Goal: Navigation & Orientation: Find specific page/section

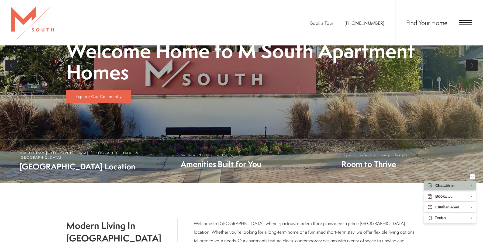
scroll to position [137, 0]
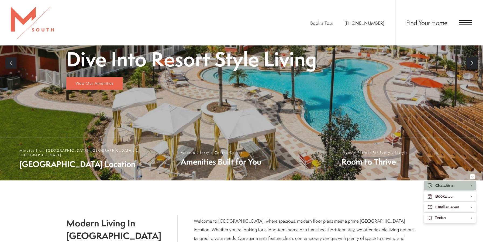
click at [464, 22] on span "Open Menu" at bounding box center [465, 22] width 13 height 5
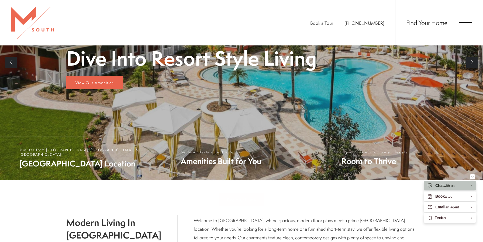
scroll to position [0, 0]
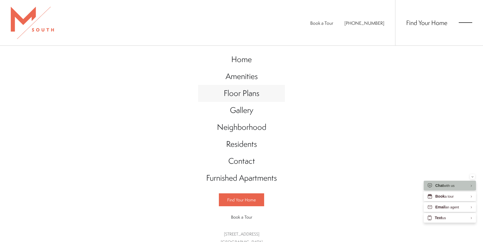
click at [253, 95] on span "Floor Plans" at bounding box center [242, 93] width 36 height 11
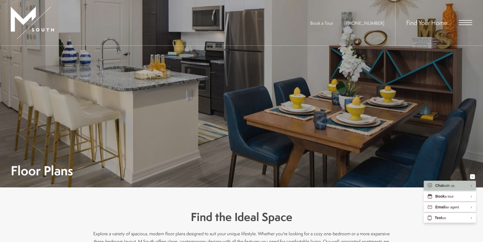
click at [464, 25] on div "Find Your Home" at bounding box center [433, 23] width 77 height 46
click at [464, 21] on span "Open Menu" at bounding box center [465, 22] width 13 height 5
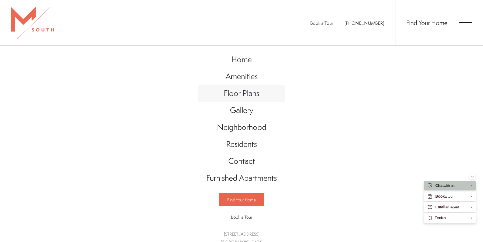
click at [237, 96] on span "Floor Plans" at bounding box center [242, 93] width 36 height 11
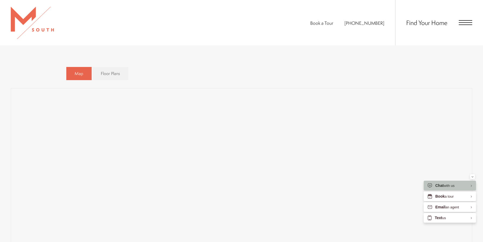
scroll to position [361, 0]
click at [190, 63] on div "Map Floor Plans Bedrooms 1 Bedroom 2 Bedroom 3 Bedroom" at bounding box center [241, 71] width 350 height 19
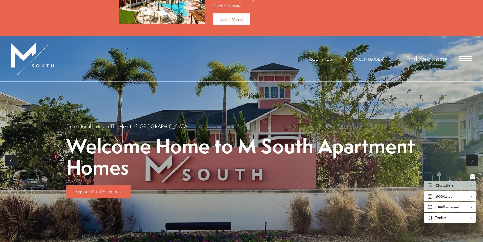
scroll to position [62, 0]
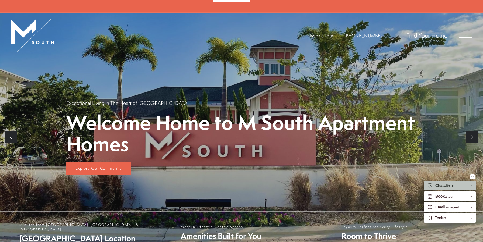
click at [473, 137] on link "Next" at bounding box center [471, 137] width 11 height 11
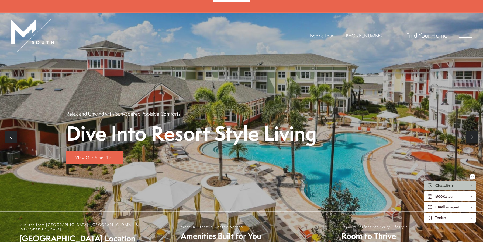
click at [473, 137] on link "Next" at bounding box center [471, 137] width 11 height 11
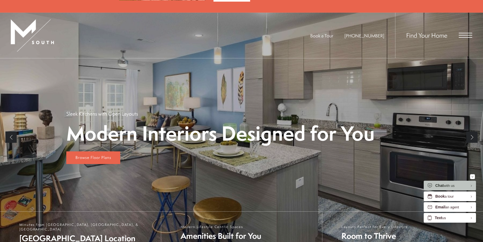
click at [473, 137] on link "Next" at bounding box center [471, 137] width 11 height 11
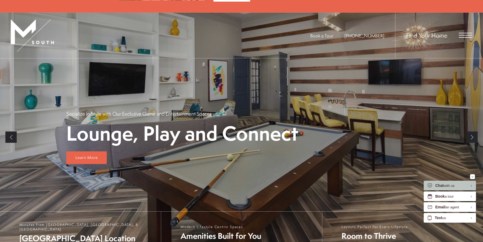
click at [473, 137] on link "Next" at bounding box center [471, 137] width 11 height 11
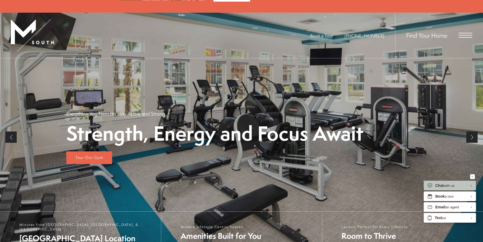
click at [473, 137] on link "Next" at bounding box center [471, 137] width 11 height 11
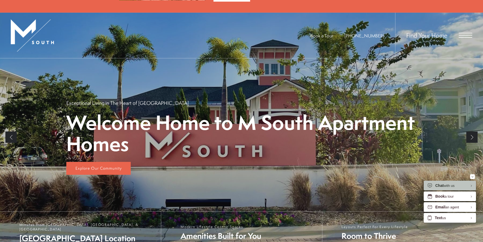
click at [473, 137] on link "Next" at bounding box center [471, 137] width 11 height 11
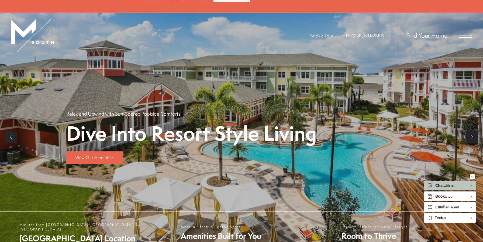
click at [470, 140] on link "Next" at bounding box center [471, 137] width 11 height 11
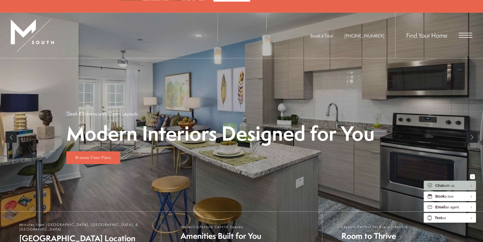
click at [471, 138] on link "Next" at bounding box center [471, 137] width 11 height 11
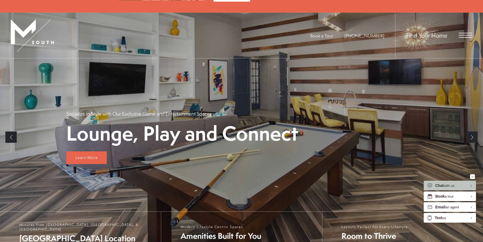
click at [471, 138] on link "Next" at bounding box center [471, 137] width 11 height 11
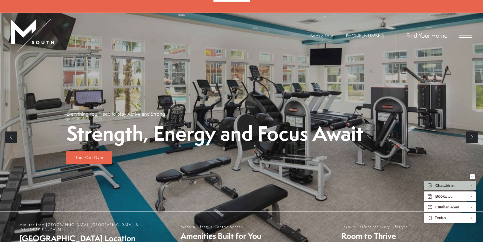
click at [469, 138] on link "Next" at bounding box center [471, 137] width 11 height 11
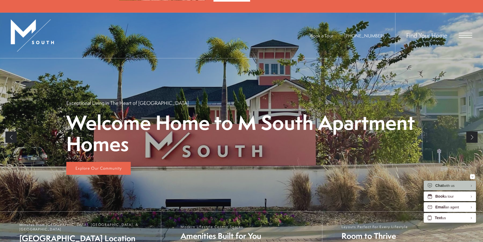
click at [473, 138] on link "Next" at bounding box center [471, 137] width 11 height 11
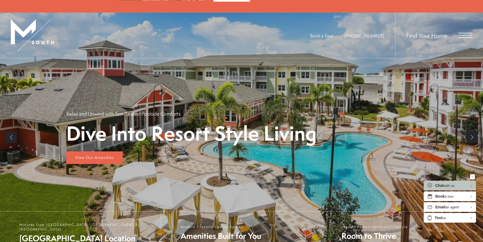
click at [470, 139] on link "Next" at bounding box center [471, 137] width 11 height 11
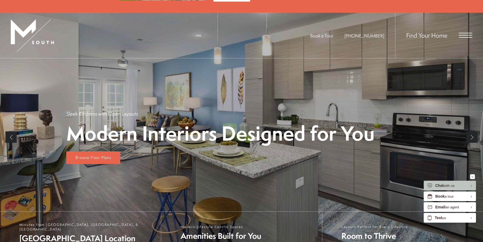
click at [472, 142] on link "Next" at bounding box center [471, 137] width 11 height 11
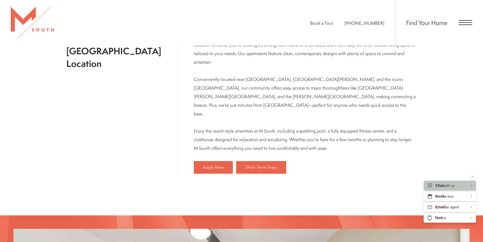
scroll to position [322, 0]
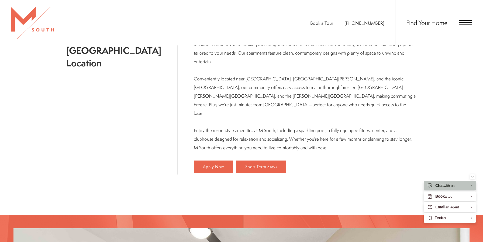
click at [467, 22] on span "Open Menu" at bounding box center [465, 22] width 13 height 5
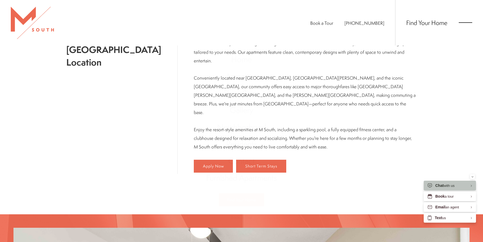
scroll to position [0, 0]
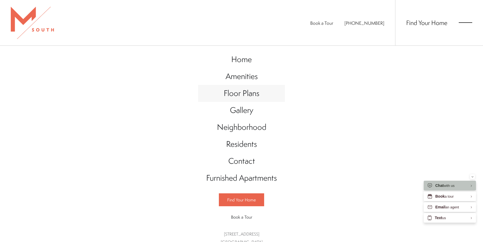
click at [254, 93] on span "Floor Plans" at bounding box center [242, 93] width 36 height 11
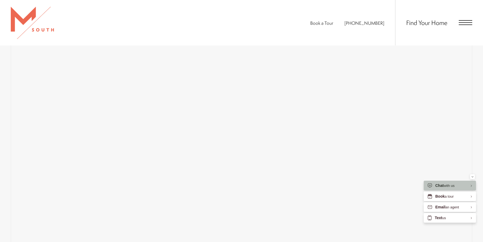
scroll to position [448, 0]
